Goal: Task Accomplishment & Management: Manage account settings

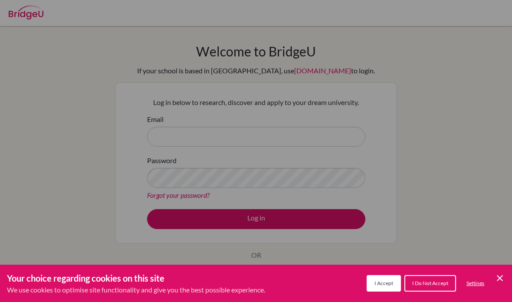
click at [383, 283] on span "I Accept" at bounding box center [384, 283] width 19 height 7
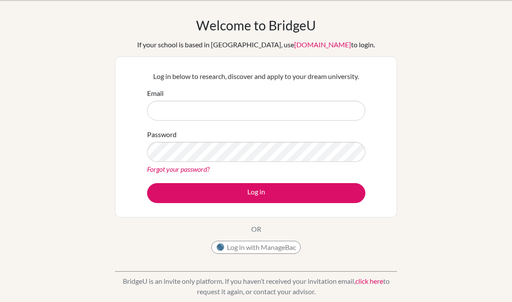
scroll to position [26, 0]
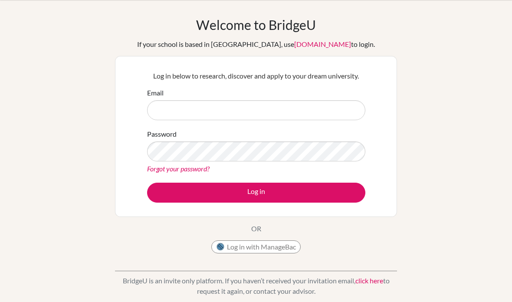
click at [293, 251] on button "Log in with ManageBac" at bounding box center [255, 247] width 89 height 13
click at [341, 102] on input "Email" at bounding box center [256, 111] width 218 height 20
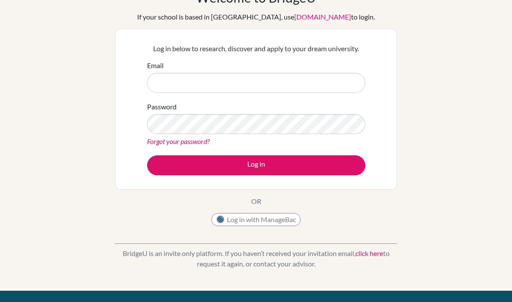
click at [341, 77] on input "Email" at bounding box center [256, 83] width 218 height 20
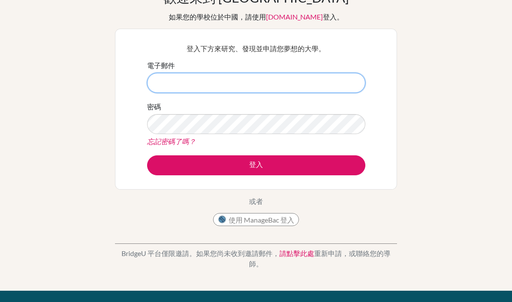
click at [319, 90] on input "電子郵件" at bounding box center [256, 83] width 218 height 20
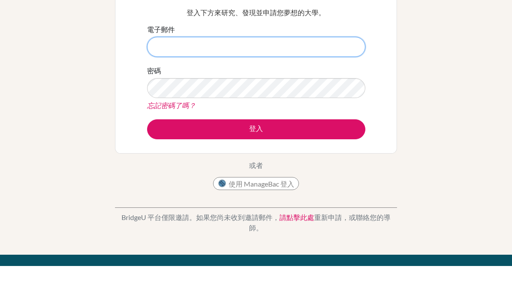
scroll to position [90, 0]
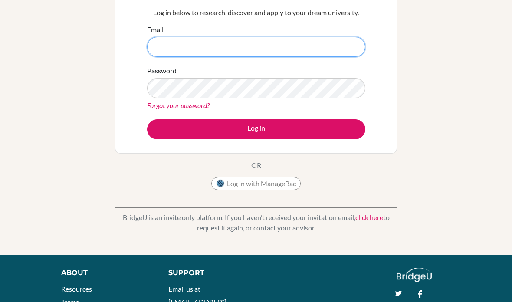
click at [346, 45] on input "Email" at bounding box center [256, 47] width 218 height 20
click at [273, 47] on input "Email" at bounding box center [256, 47] width 218 height 20
click at [288, 51] on input "Email" at bounding box center [256, 47] width 218 height 20
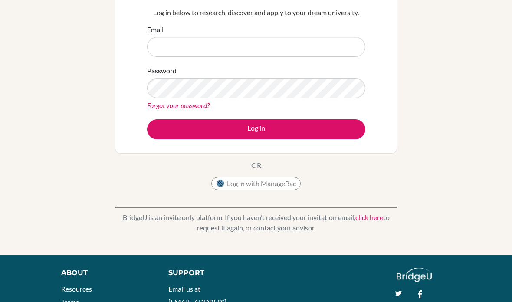
click at [56, 135] on div "Welcome to [GEOGRAPHIC_DATA] If your school is based in [GEOGRAPHIC_DATA], use …" at bounding box center [256, 96] width 512 height 284
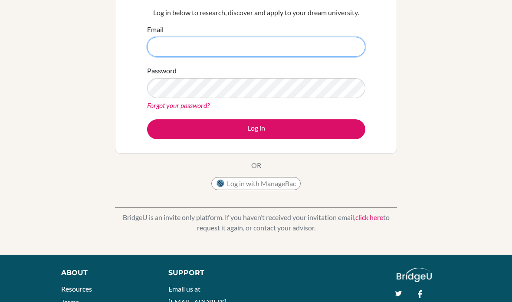
click at [330, 53] on input "Email" at bounding box center [256, 47] width 218 height 20
type input "[EMAIL_ADDRESS][DOMAIN_NAME]"
click at [333, 134] on button "Log in" at bounding box center [256, 129] width 218 height 20
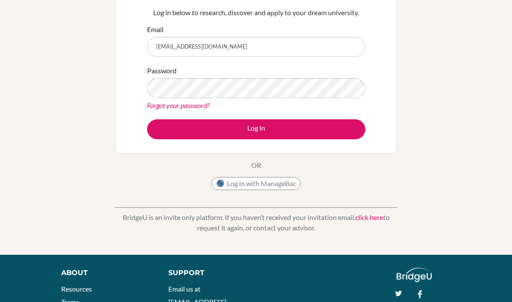
click at [334, 131] on button "Log in" at bounding box center [256, 129] width 218 height 20
